Goal: Information Seeking & Learning: Learn about a topic

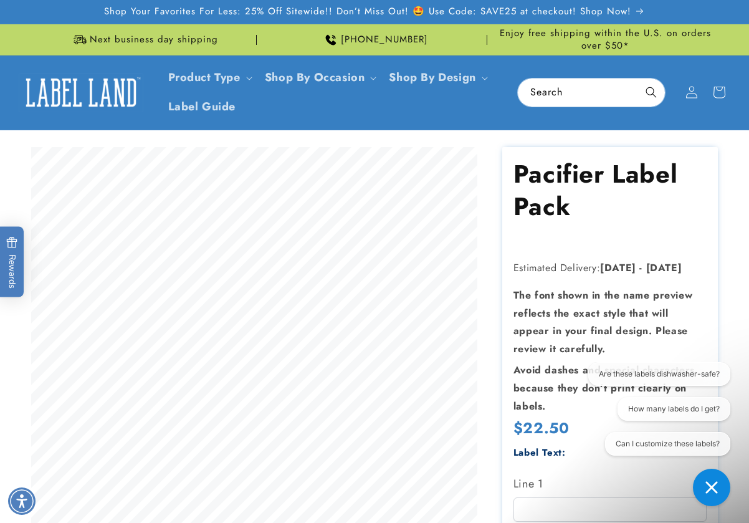
click at [733, 244] on div "Description These labels help keep pacifiers identifiable and organized. Featur…" at bounding box center [374, 524] width 749 height 755
